Goal: Obtain resource: Download file/media

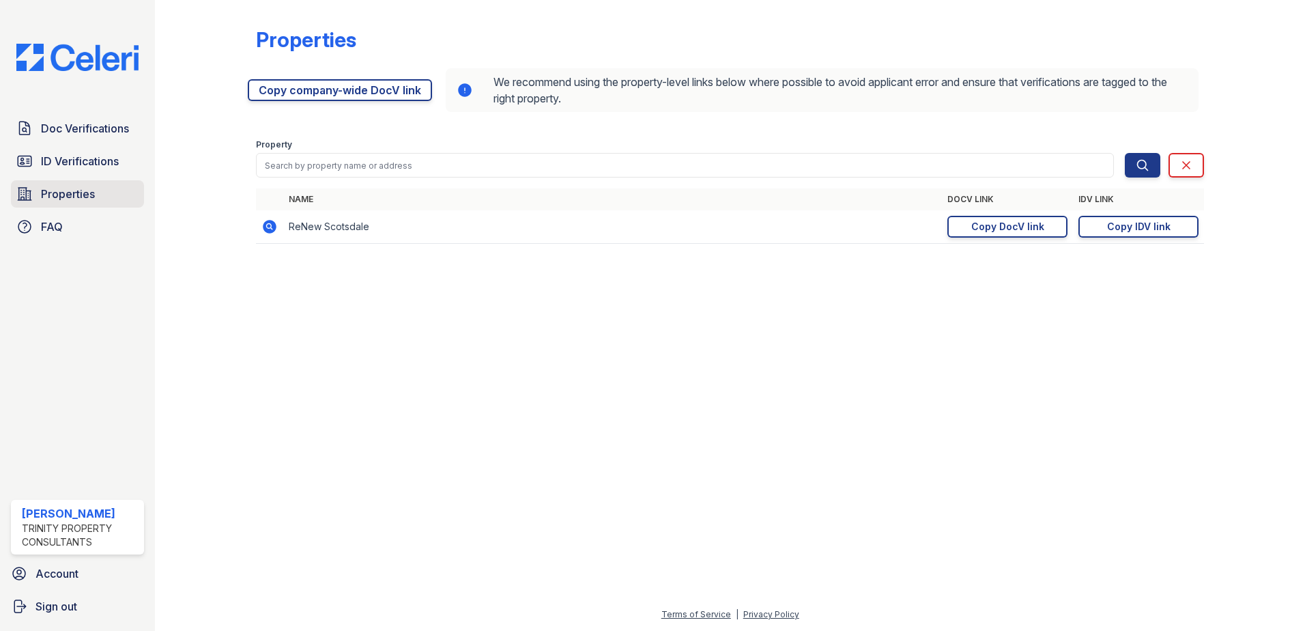
drag, startPoint x: 0, startPoint y: 0, endPoint x: 75, endPoint y: 192, distance: 206.0
click at [75, 192] on span "Properties" at bounding box center [68, 194] width 54 height 16
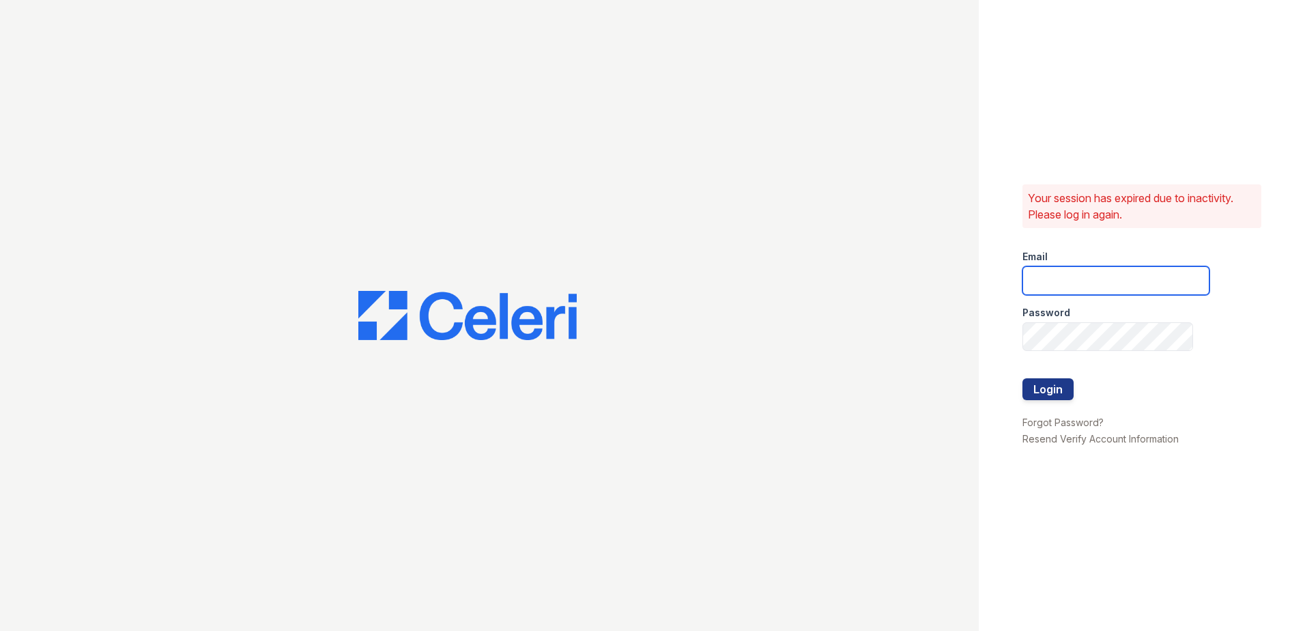
type input "[EMAIL_ADDRESS][DOMAIN_NAME]"
click at [1044, 386] on button "Login" at bounding box center [1048, 389] width 51 height 22
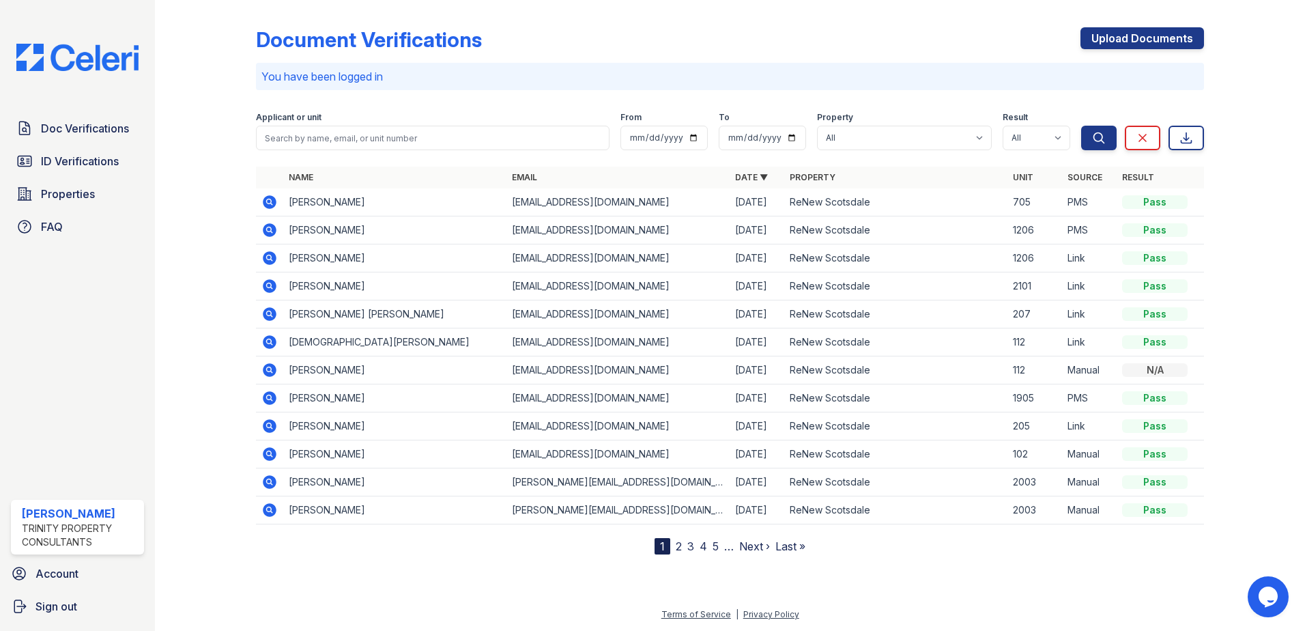
click at [265, 198] on icon at bounding box center [270, 202] width 14 height 14
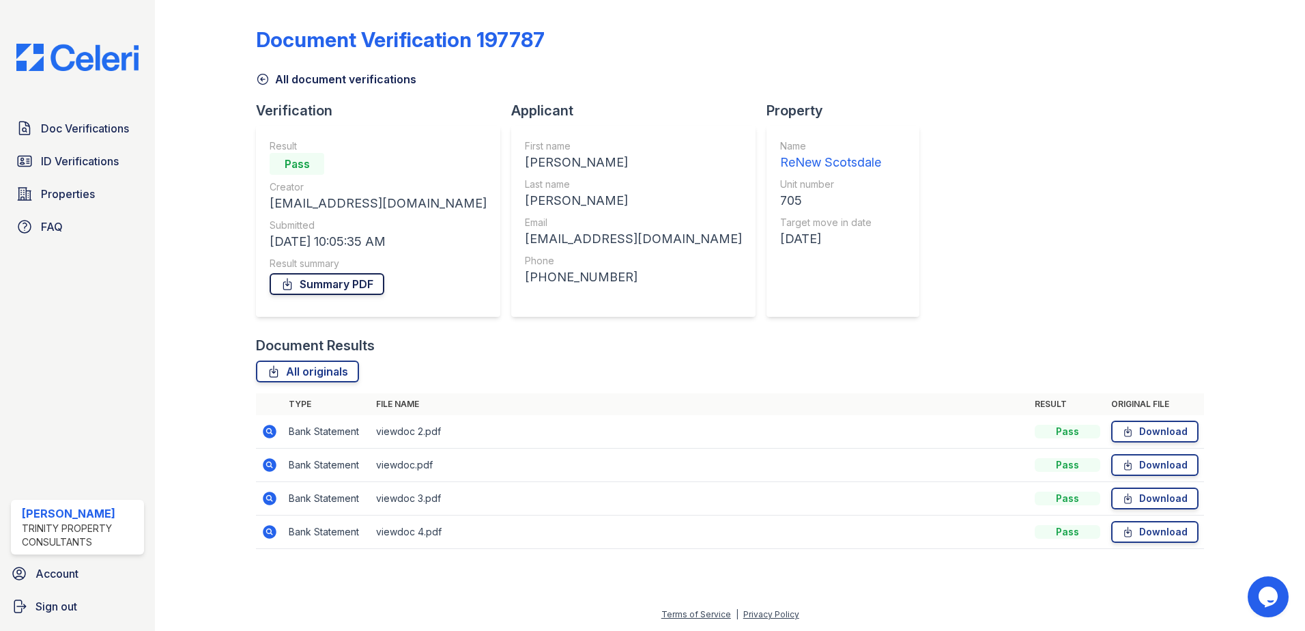
click at [285, 281] on icon at bounding box center [288, 284] width 14 height 14
click at [60, 121] on span "Doc Verifications" at bounding box center [85, 128] width 88 height 16
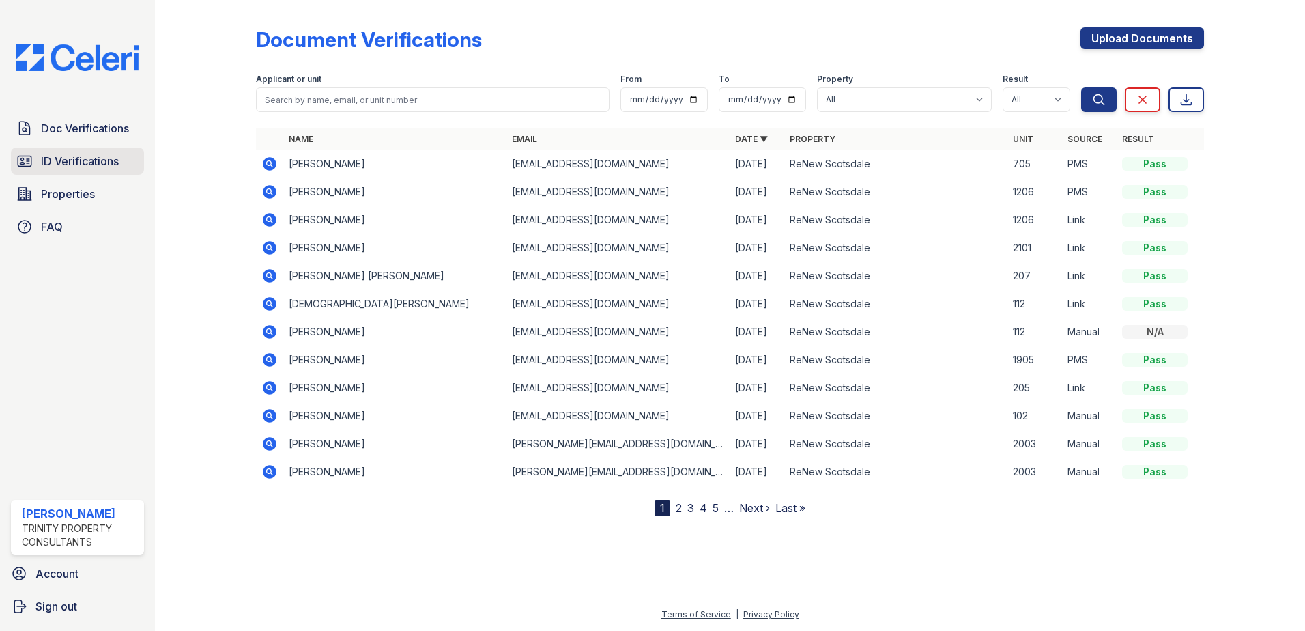
click at [88, 167] on span "ID Verifications" at bounding box center [80, 161] width 78 height 16
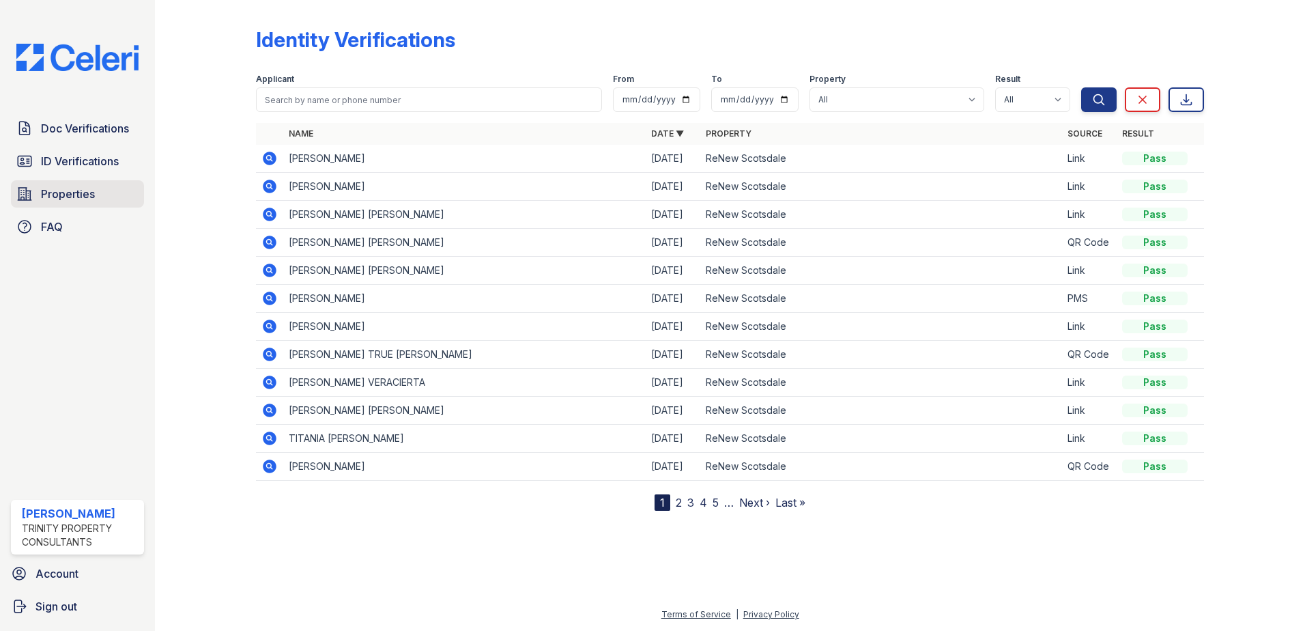
click at [81, 193] on span "Properties" at bounding box center [68, 194] width 54 height 16
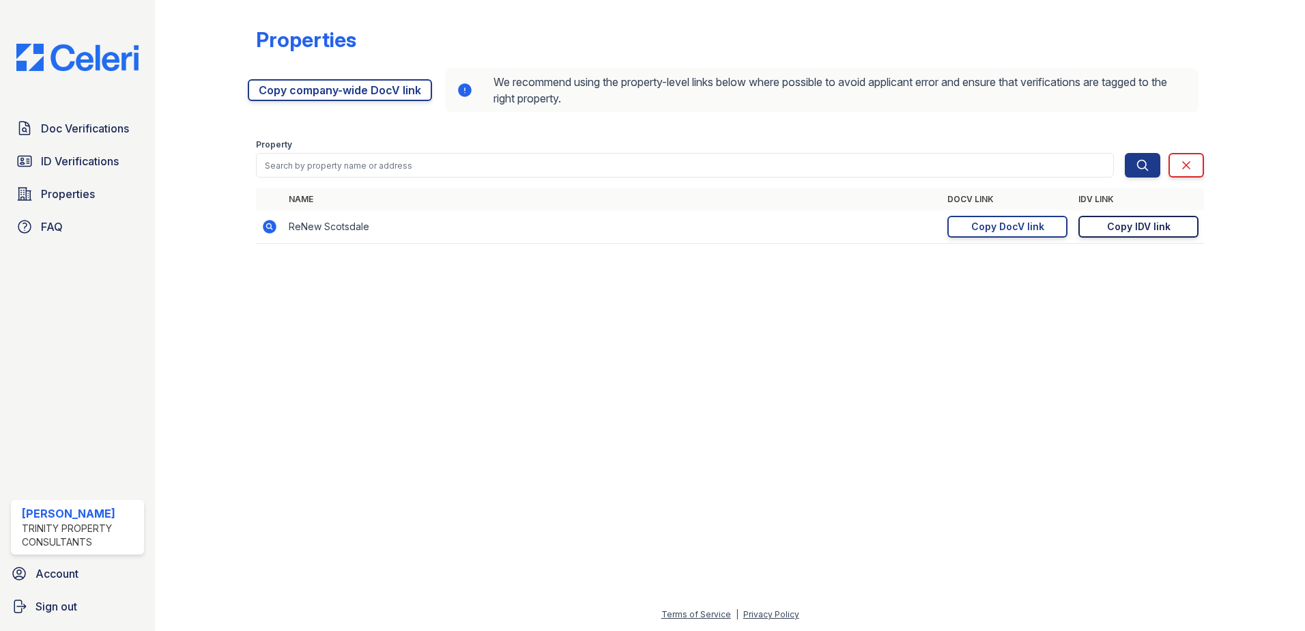
click at [1135, 227] on div "Copy IDV link" at bounding box center [1138, 227] width 63 height 14
click at [64, 156] on span "ID Verifications" at bounding box center [80, 161] width 78 height 16
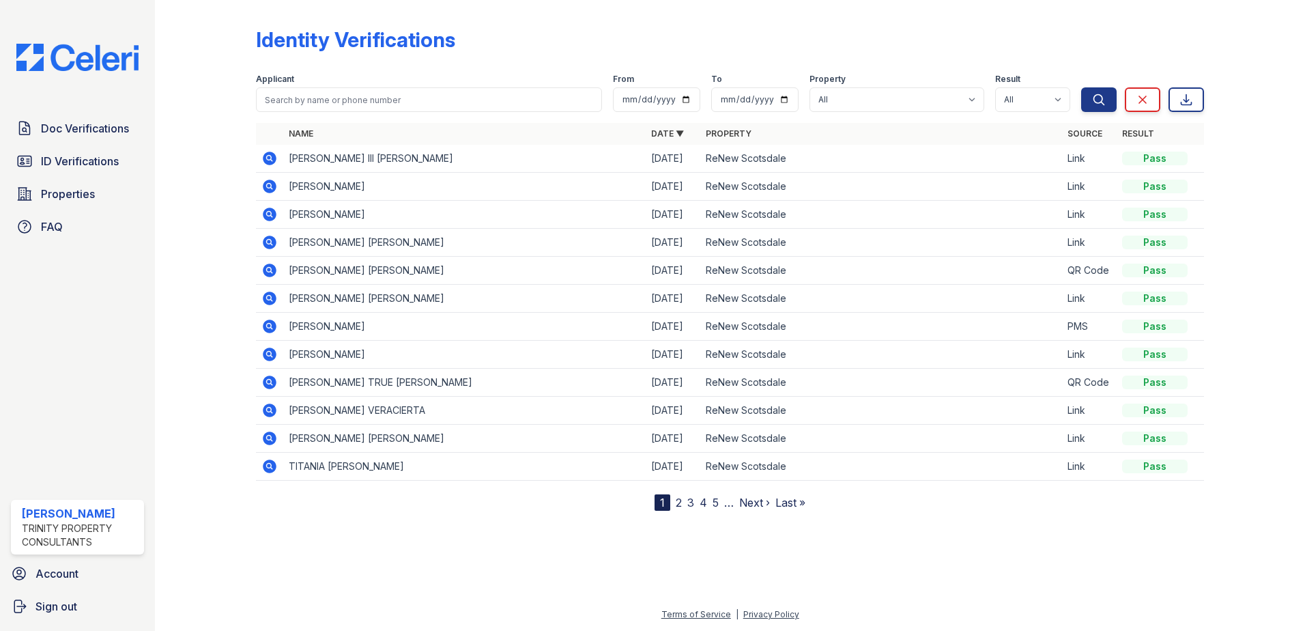
click at [269, 156] on icon at bounding box center [268, 157] width 3 height 3
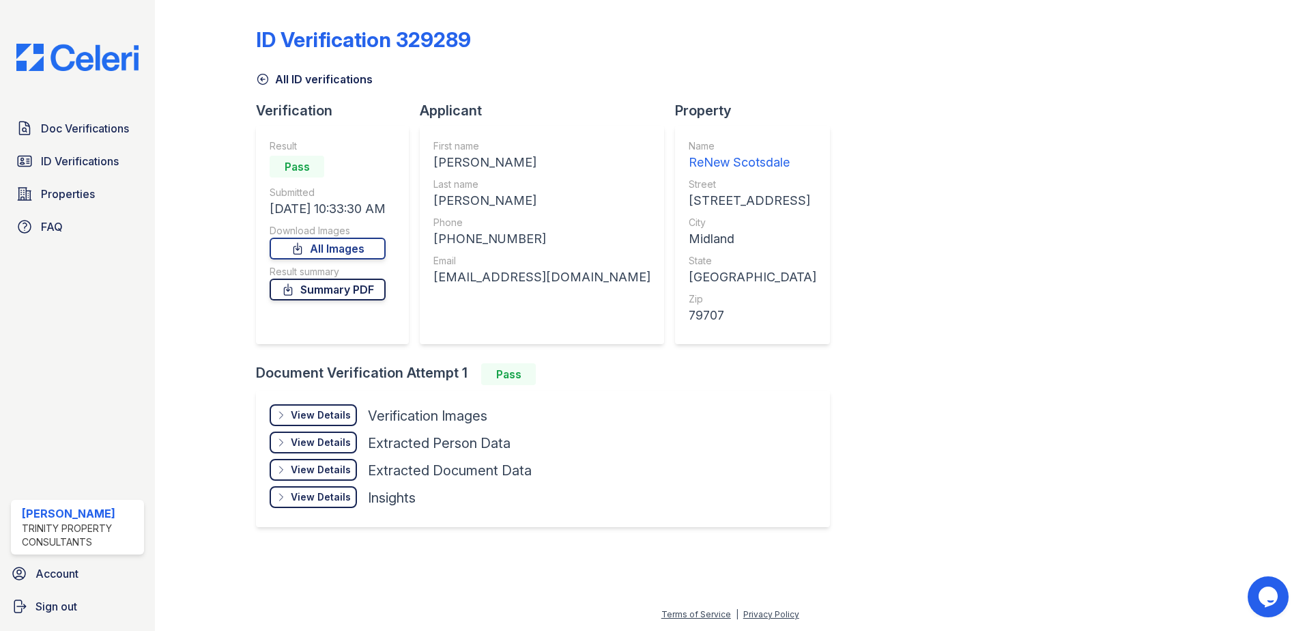
drag, startPoint x: 343, startPoint y: 287, endPoint x: 360, endPoint y: 283, distance: 18.2
click at [341, 287] on link "Summary PDF" at bounding box center [328, 290] width 116 height 22
click at [83, 135] on span "Doc Verifications" at bounding box center [85, 128] width 88 height 16
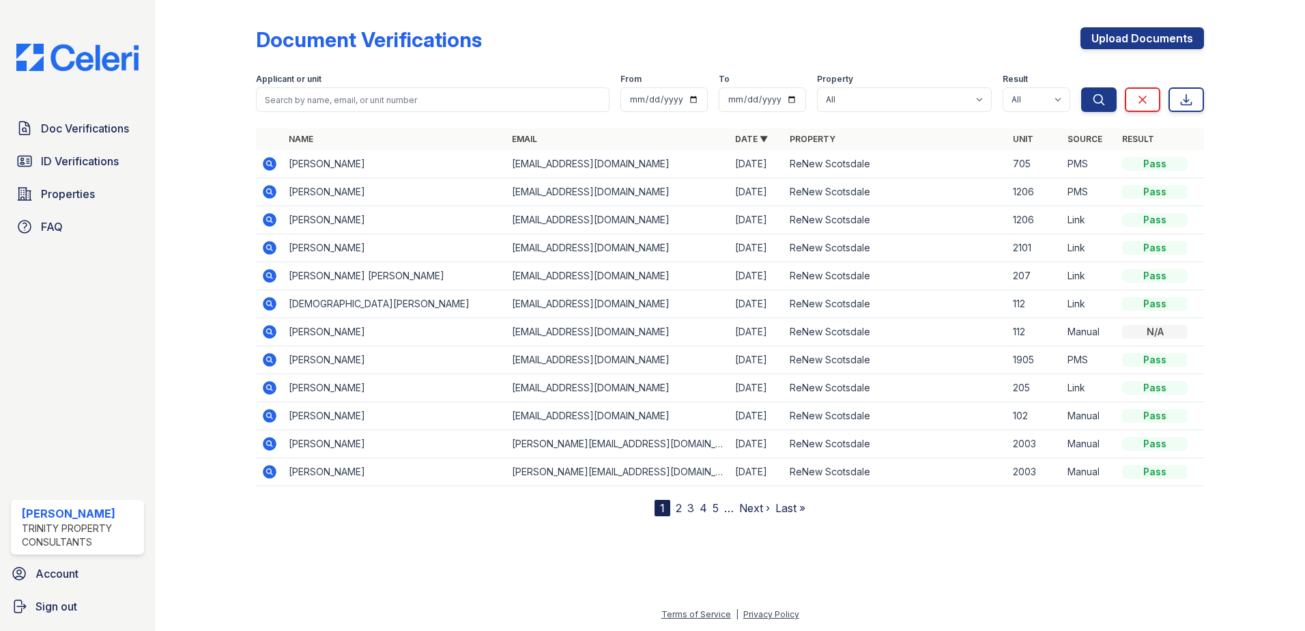
click at [266, 162] on icon at bounding box center [270, 164] width 14 height 14
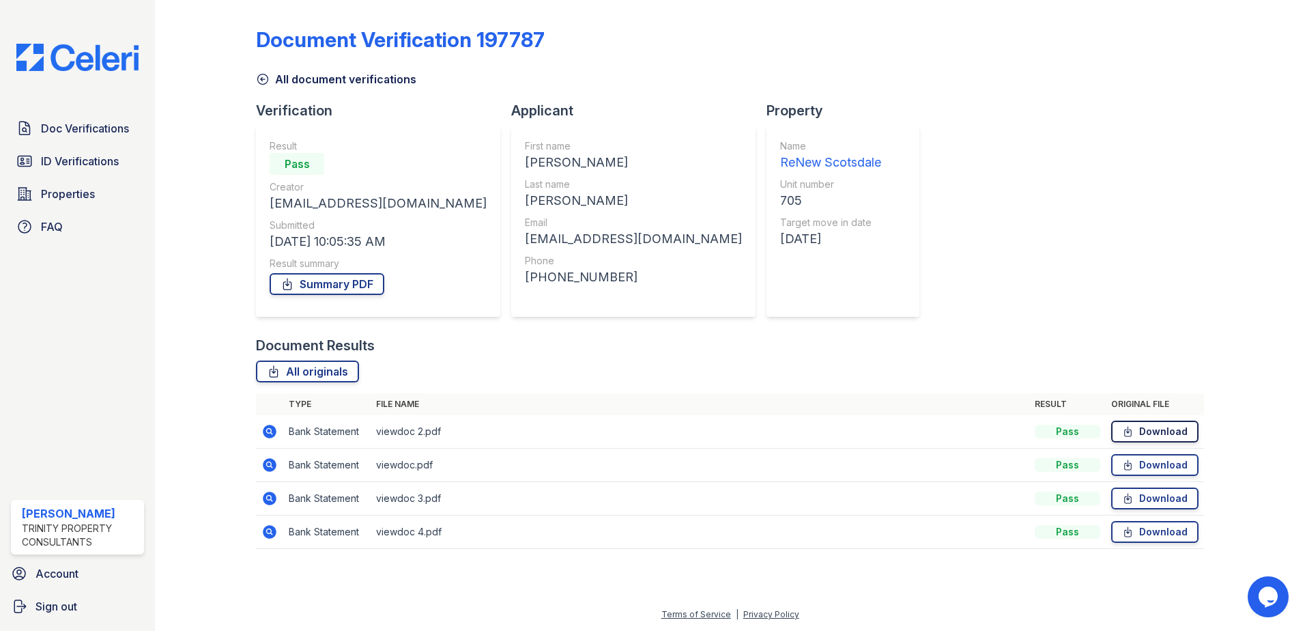
click at [1165, 434] on link "Download" at bounding box center [1154, 432] width 87 height 22
click at [1130, 458] on icon at bounding box center [1128, 465] width 12 height 14
click at [1163, 491] on link "Download" at bounding box center [1154, 498] width 87 height 22
click at [1153, 528] on link "Download" at bounding box center [1154, 532] width 87 height 22
